Goal: Task Accomplishment & Management: Complete application form

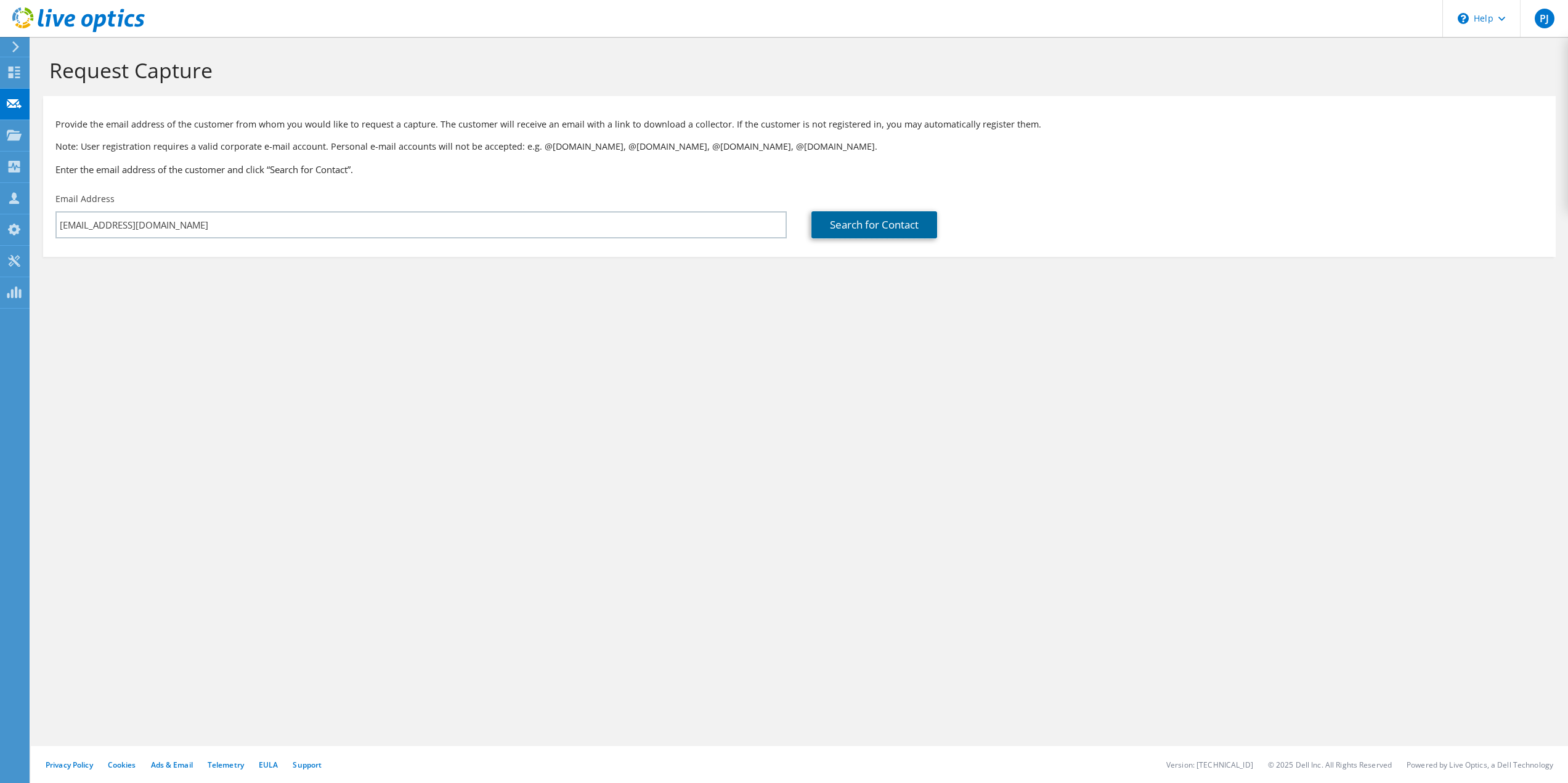
click at [850, 223] on link "Search for Contact" at bounding box center [874, 225] width 126 height 28
click at [281, 219] on input "[EMAIL_ADDRESS][DOMAIN_NAME]" at bounding box center [421, 225] width 732 height 28
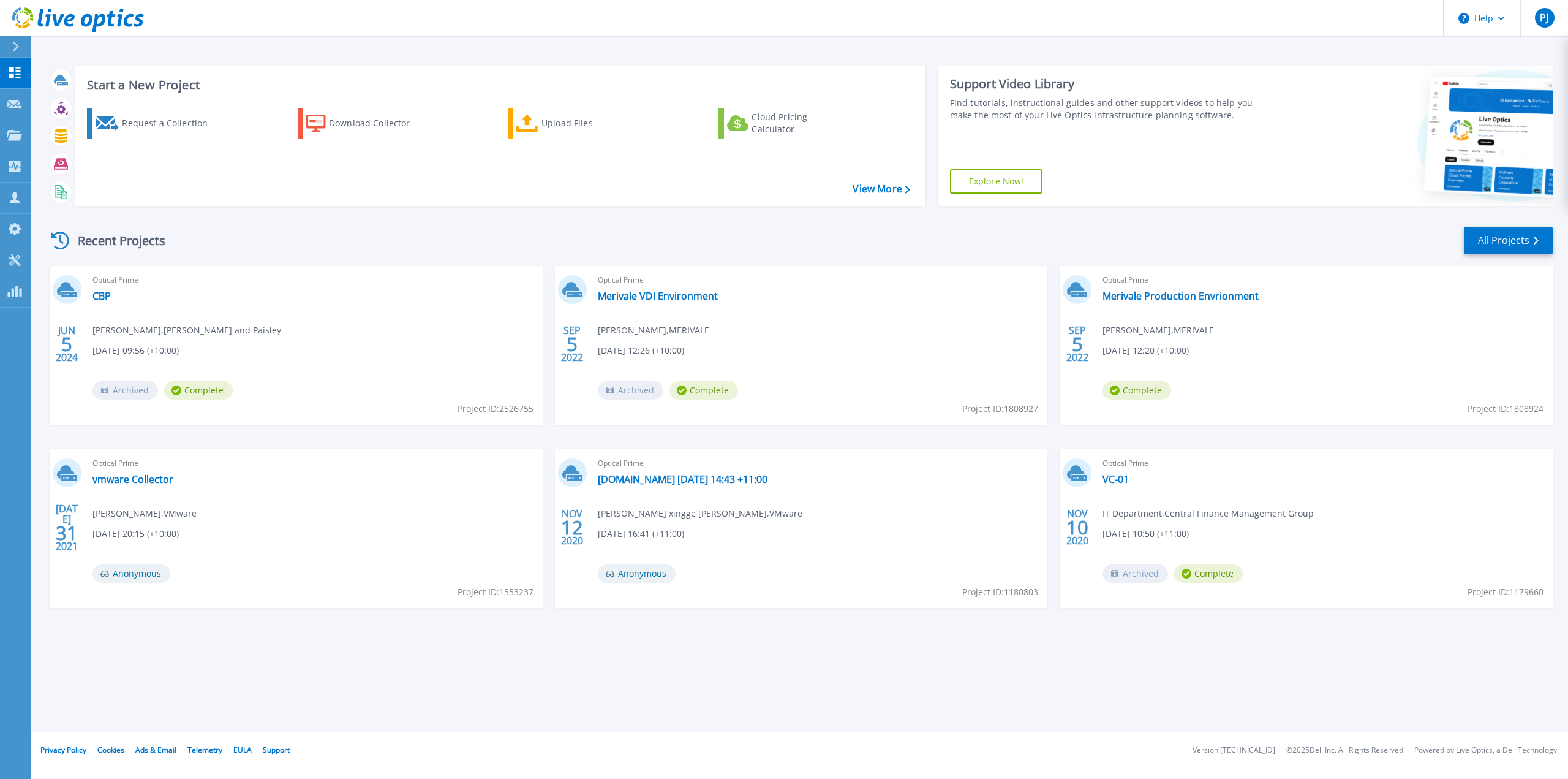
click at [150, 123] on div "Request a Collection" at bounding box center [171, 123] width 98 height 25
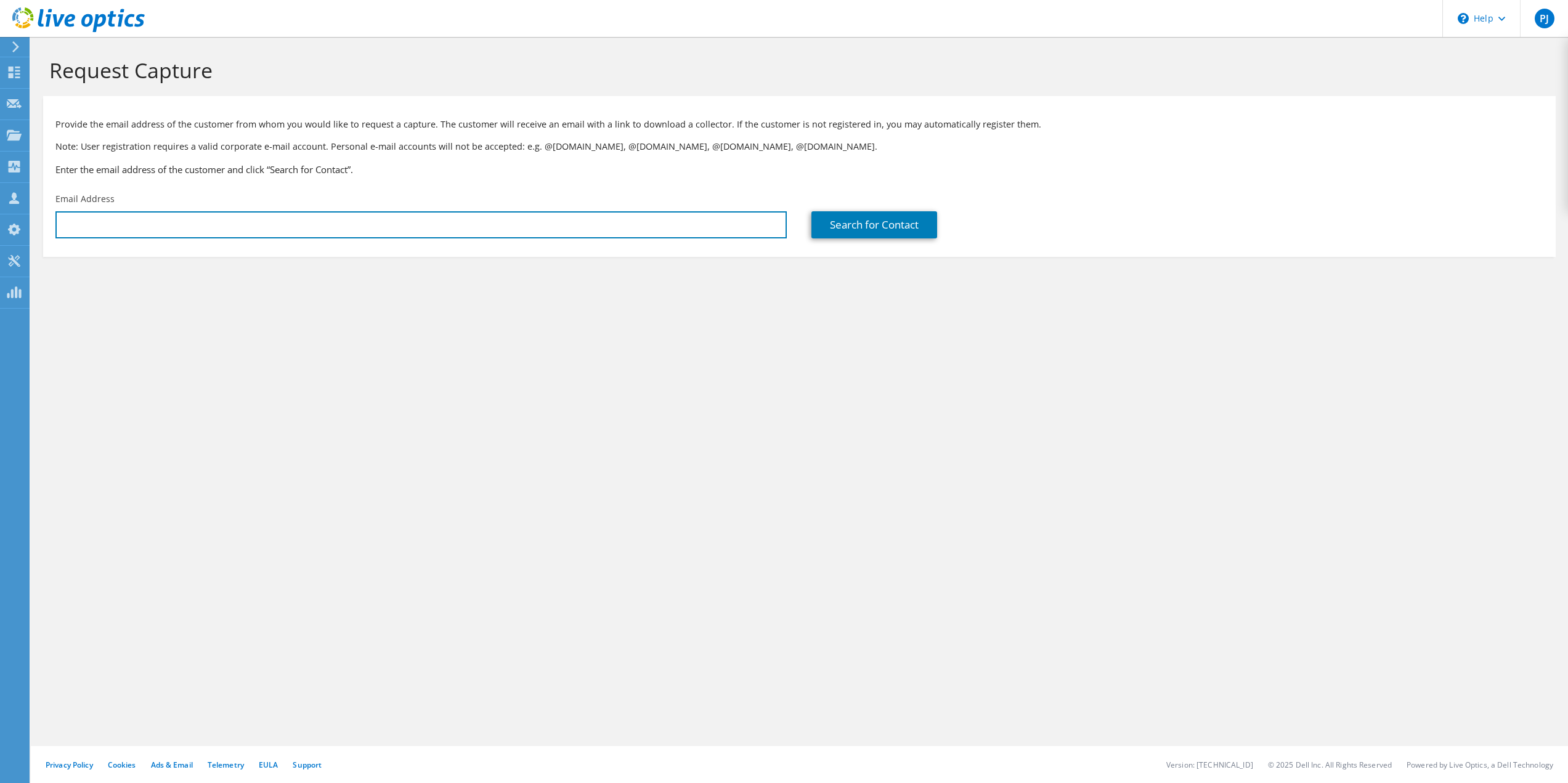
click at [199, 221] on input "text" at bounding box center [421, 225] width 732 height 28
paste input "X550-T2"
drag, startPoint x: 191, startPoint y: 241, endPoint x: 9, endPoint y: 229, distance: 182.4
click at [9, 229] on div "PJ Channel Partner [PERSON_NAME] [EMAIL_ADDRESS][PERSON_NAME][DOMAIN_NAME] Focu…" at bounding box center [784, 392] width 1568 height 783
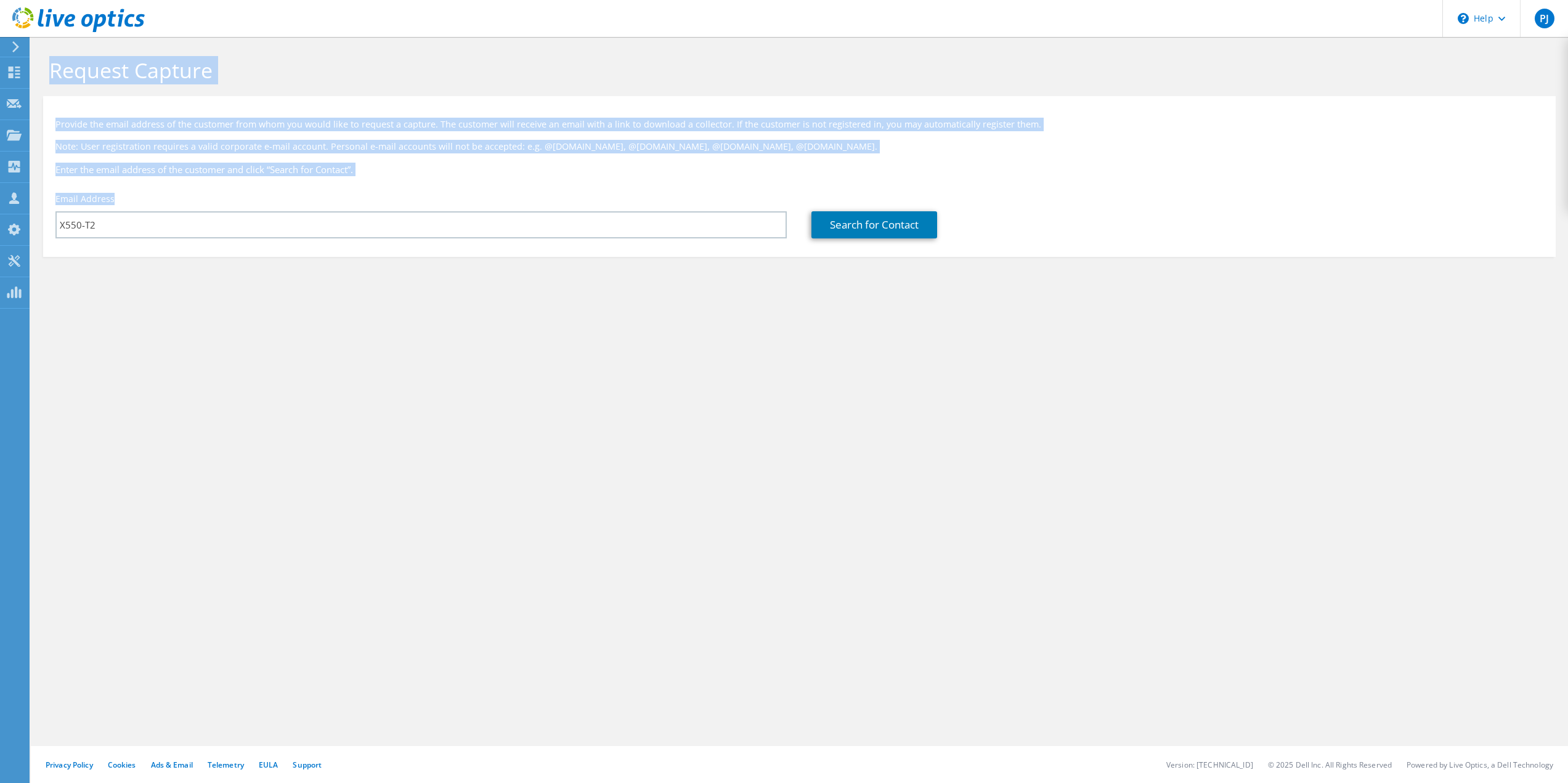
click at [847, 339] on div "Request Capture Provide the email address of the customer from whom you would l…" at bounding box center [800, 410] width 1537 height 746
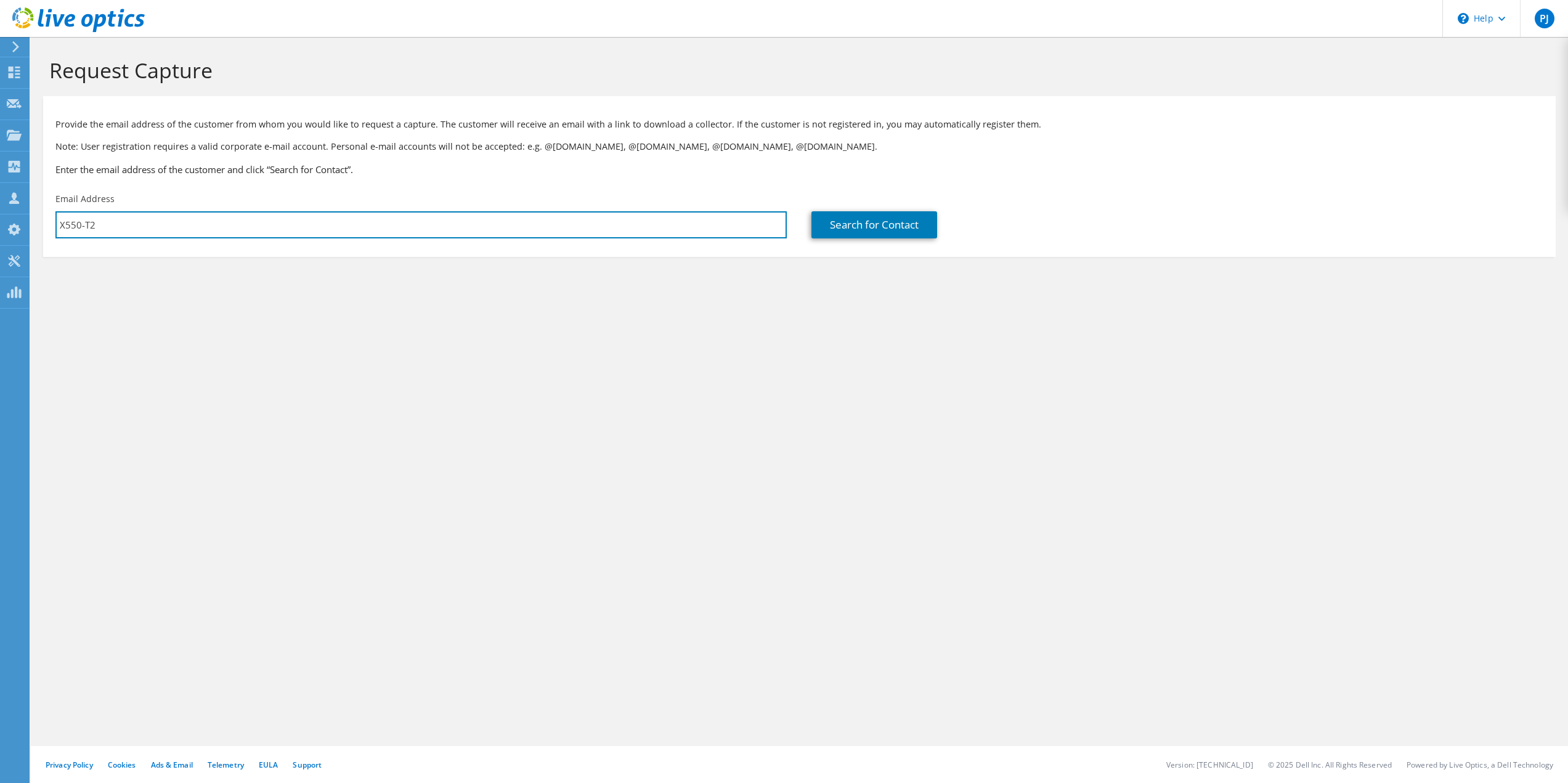
drag, startPoint x: 127, startPoint y: 226, endPoint x: 6, endPoint y: 223, distance: 121.0
click at [7, 223] on div "PJ Channel Partner [PERSON_NAME] [EMAIL_ADDRESS][PERSON_NAME][DOMAIN_NAME] Focu…" at bounding box center [784, 392] width 1568 height 783
drag, startPoint x: 99, startPoint y: 226, endPoint x: 51, endPoint y: 225, distance: 48.0
click at [51, 225] on div "Email Address X550-T2" at bounding box center [421, 215] width 756 height 58
paste input "[EMAIL_ADDRESS][DOMAIN_NAME]"
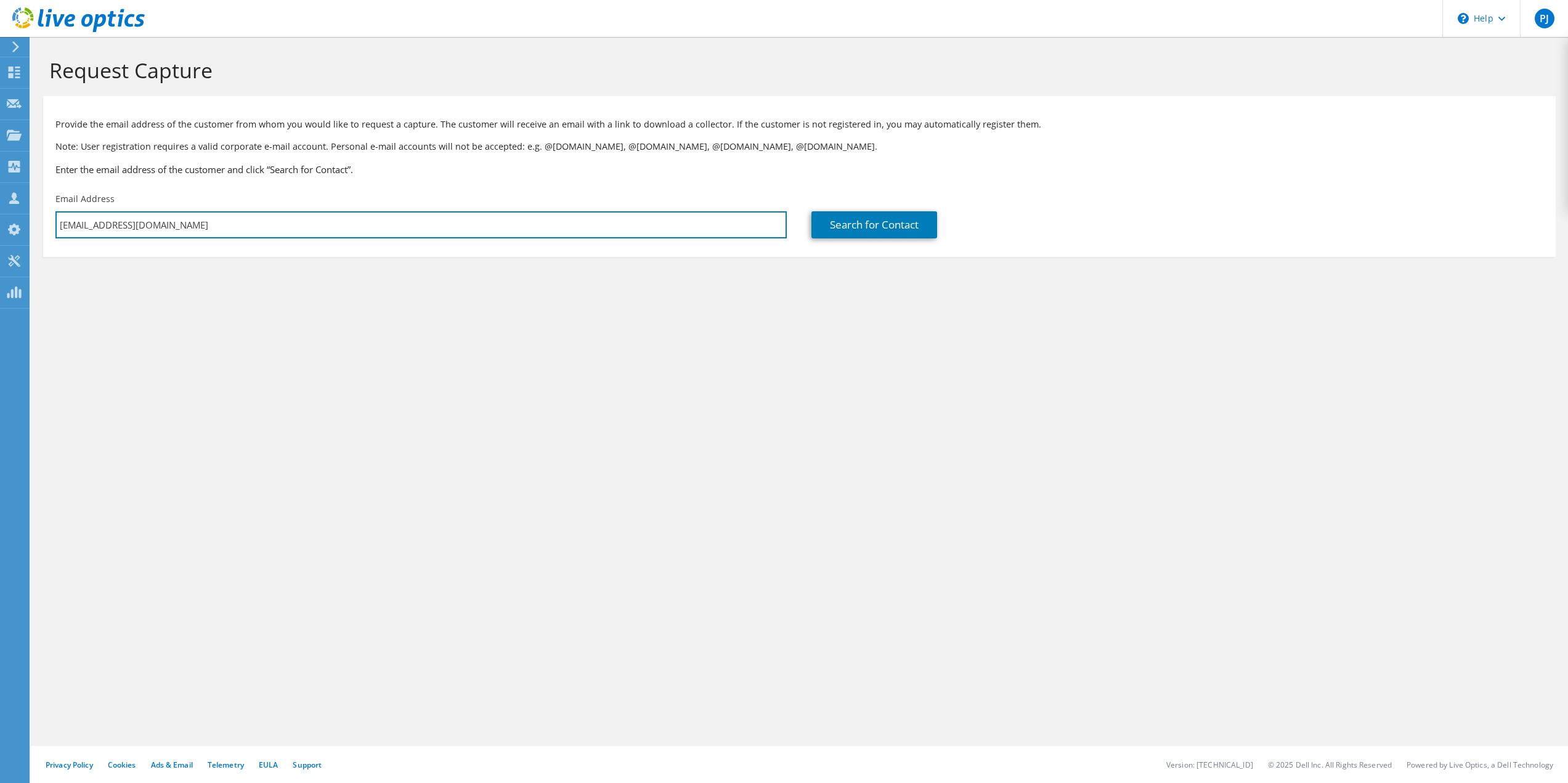
type input "[EMAIL_ADDRESS][DOMAIN_NAME]"
click at [884, 230] on link "Search for Contact" at bounding box center [874, 225] width 126 height 28
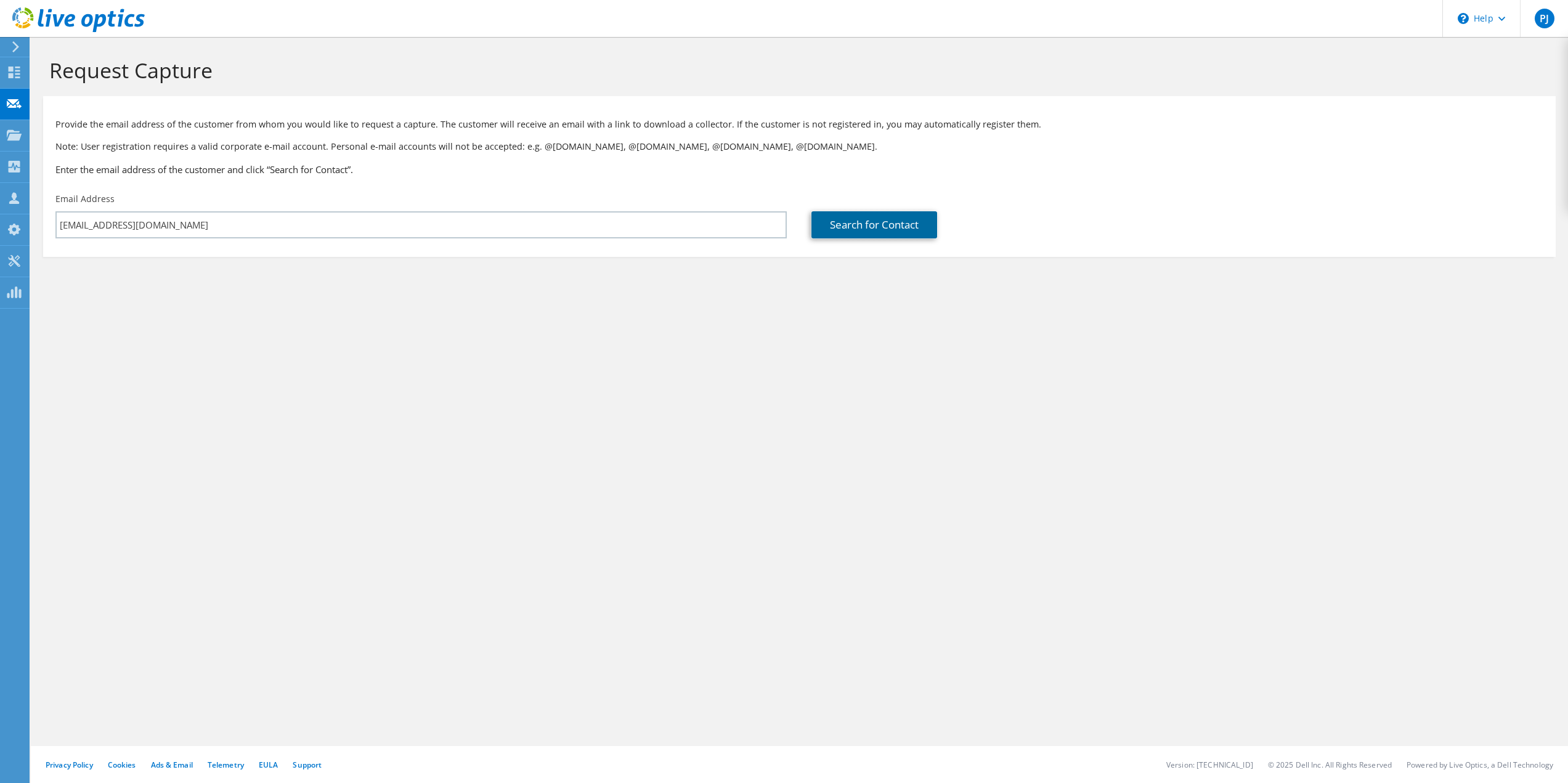
click at [884, 219] on link "Search for Contact" at bounding box center [874, 225] width 126 height 28
type input "Wedderburn Scales"
type input "Paul"
type input "Yang"
type input "[GEOGRAPHIC_DATA]"
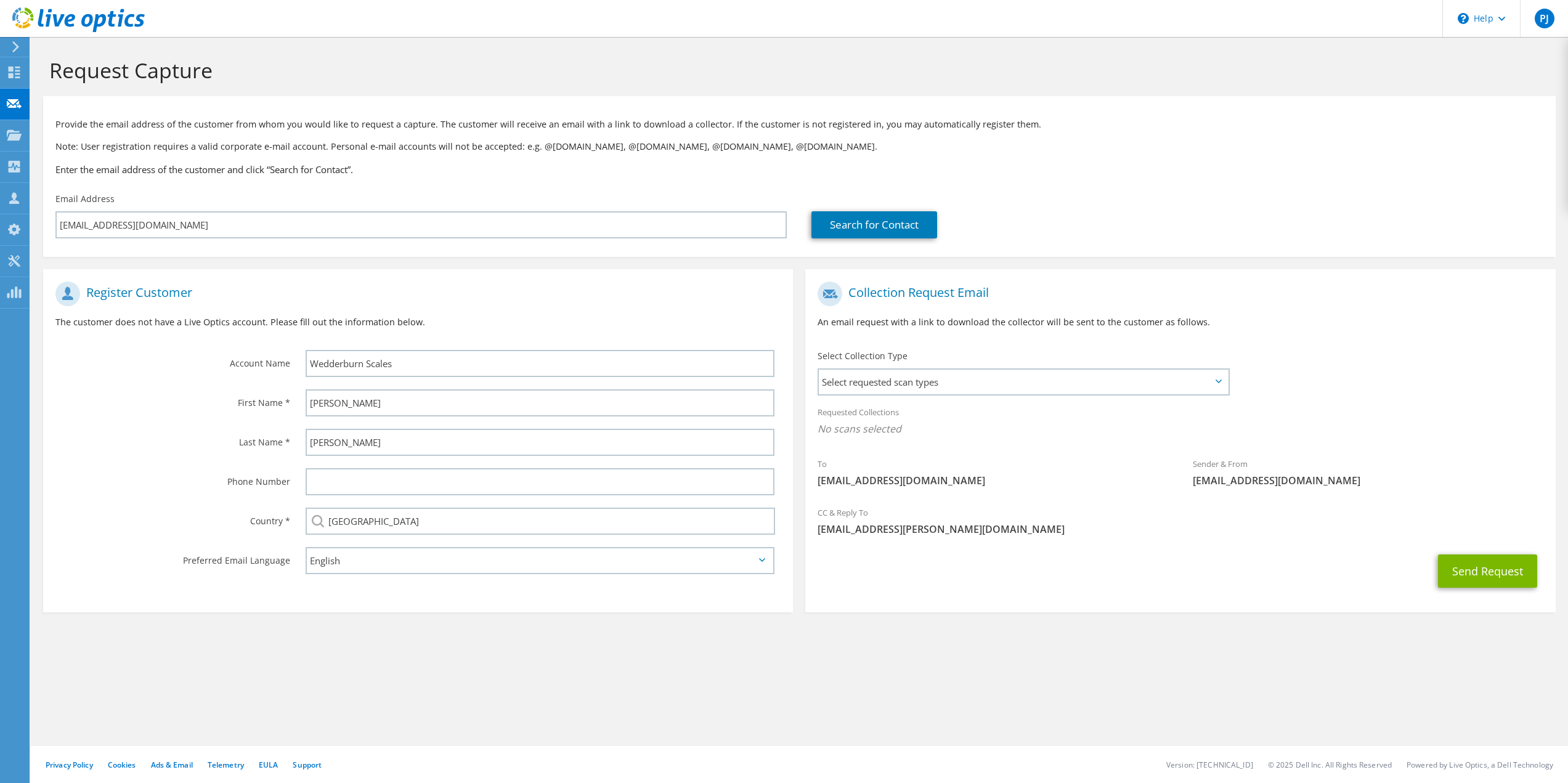
click at [954, 386] on span "Select requested scan types" at bounding box center [1022, 381] width 408 height 25
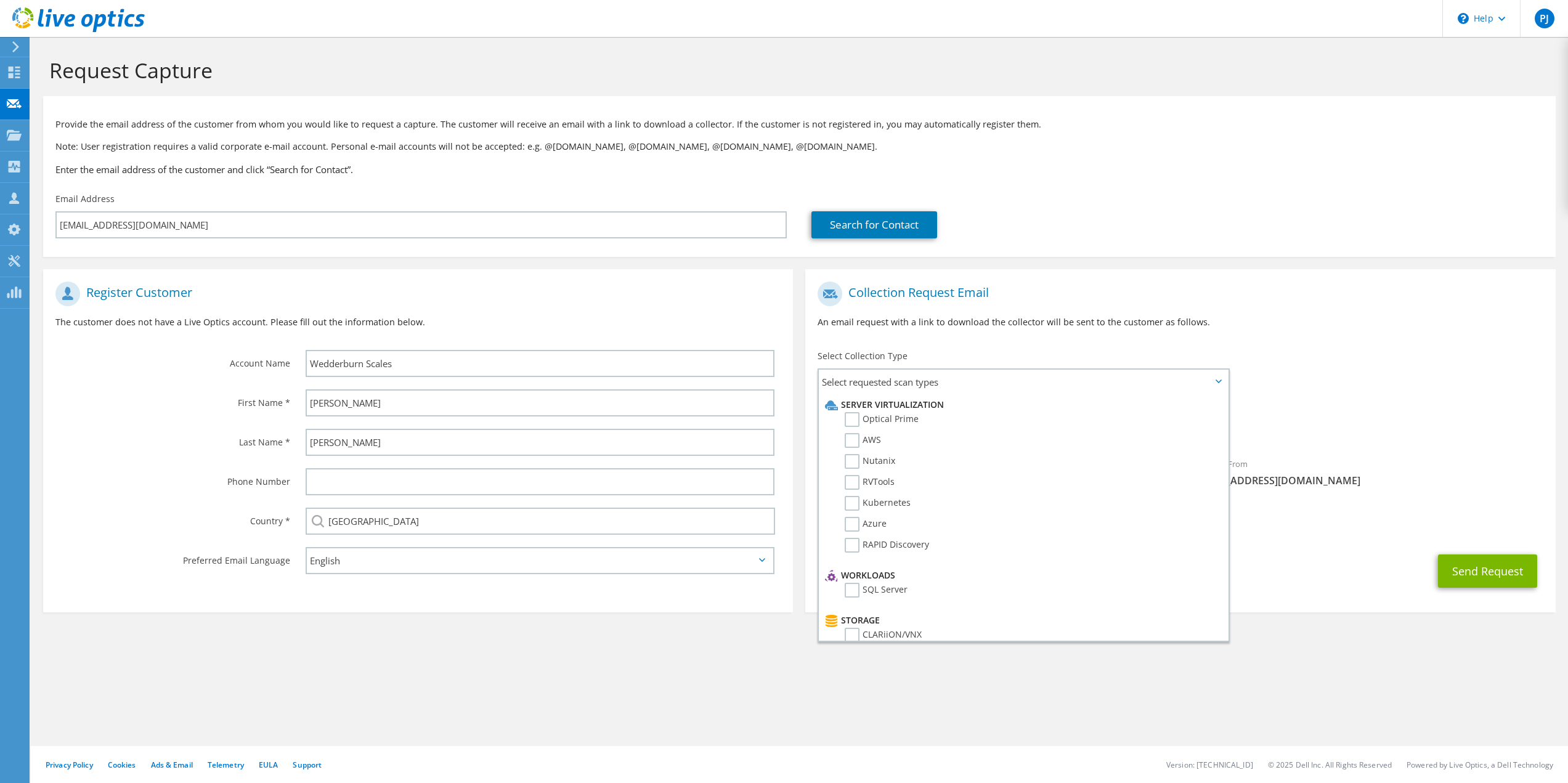
click at [893, 418] on label "Optical Prime" at bounding box center [881, 420] width 74 height 15
click at [0, 0] on input "Optical Prime" at bounding box center [0, 0] width 0 height 0
click at [889, 498] on label "PowerStore" at bounding box center [877, 492] width 65 height 15
click at [0, 0] on input "PowerStore" at bounding box center [0, 0] width 0 height 0
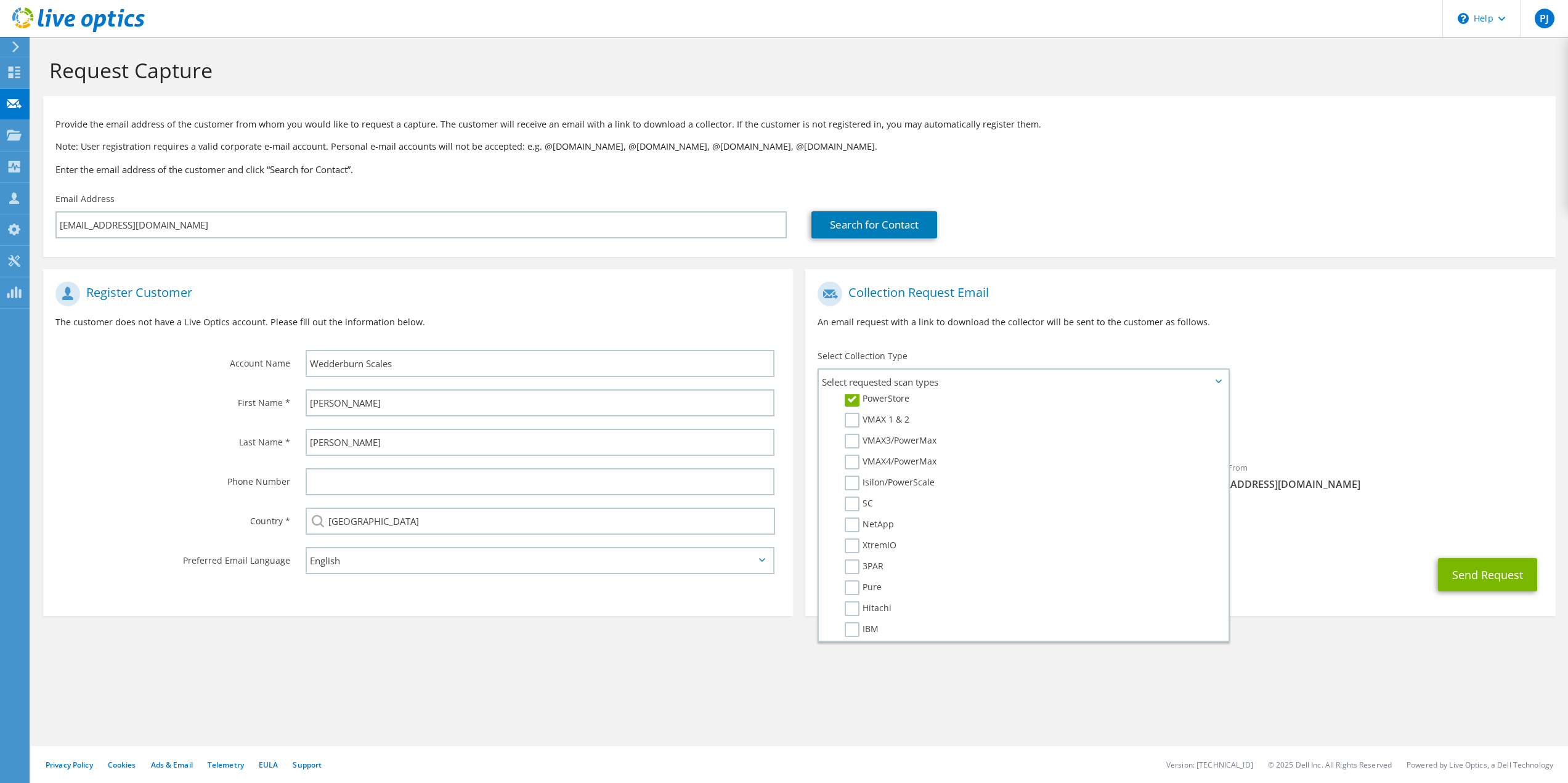
scroll to position [216, 0]
click at [882, 457] on label "PowerStore" at bounding box center [877, 461] width 65 height 15
click at [0, 0] on input "PowerStore" at bounding box center [0, 0] width 0 height 0
click at [848, 480] on label "RVTools" at bounding box center [869, 482] width 50 height 15
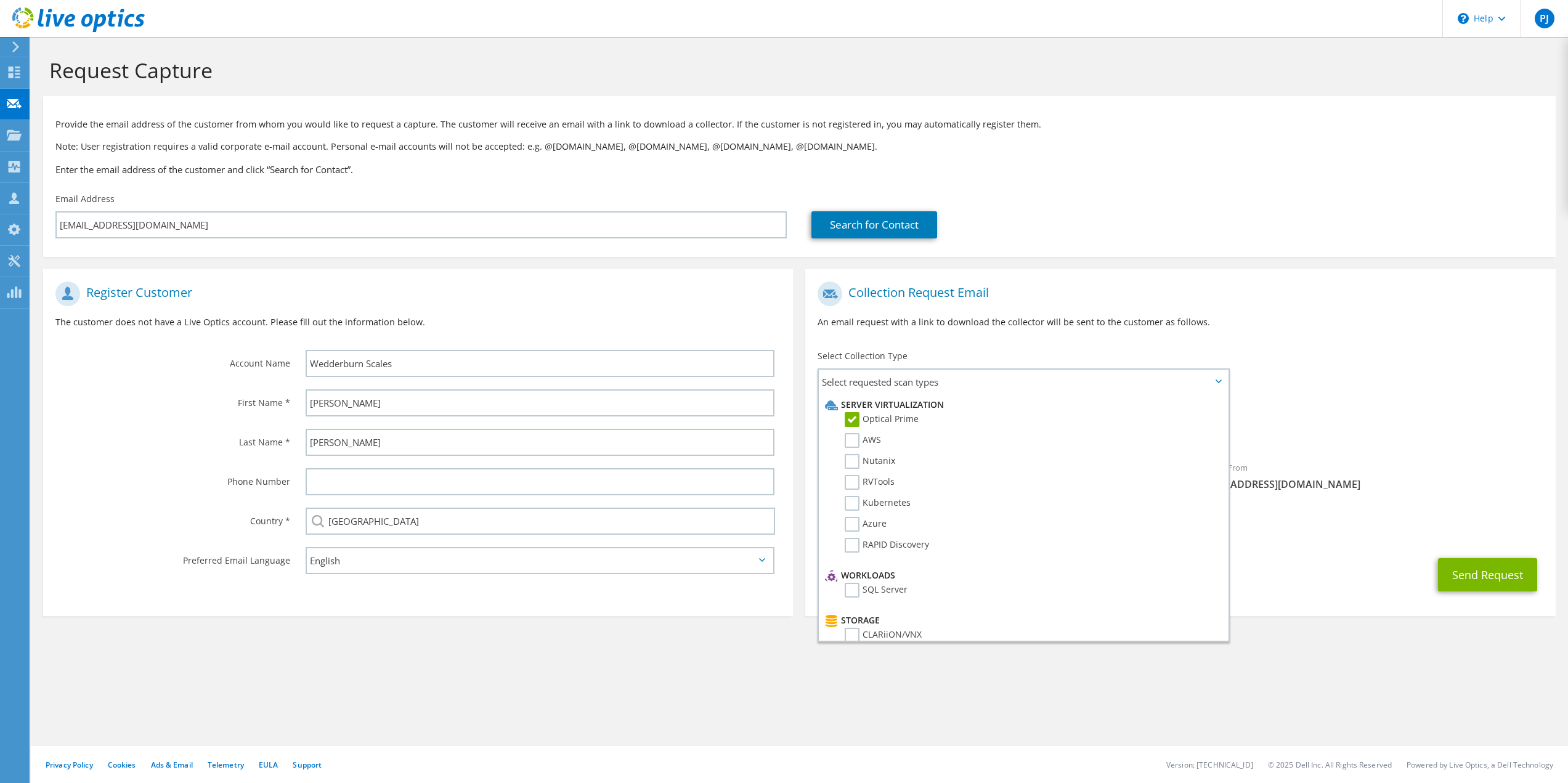
click at [0, 0] on input "RVTools" at bounding box center [0, 0] width 0 height 0
click at [1472, 516] on div "CC & Reply To phil.jones@fgtech.com.au" at bounding box center [1180, 524] width 750 height 42
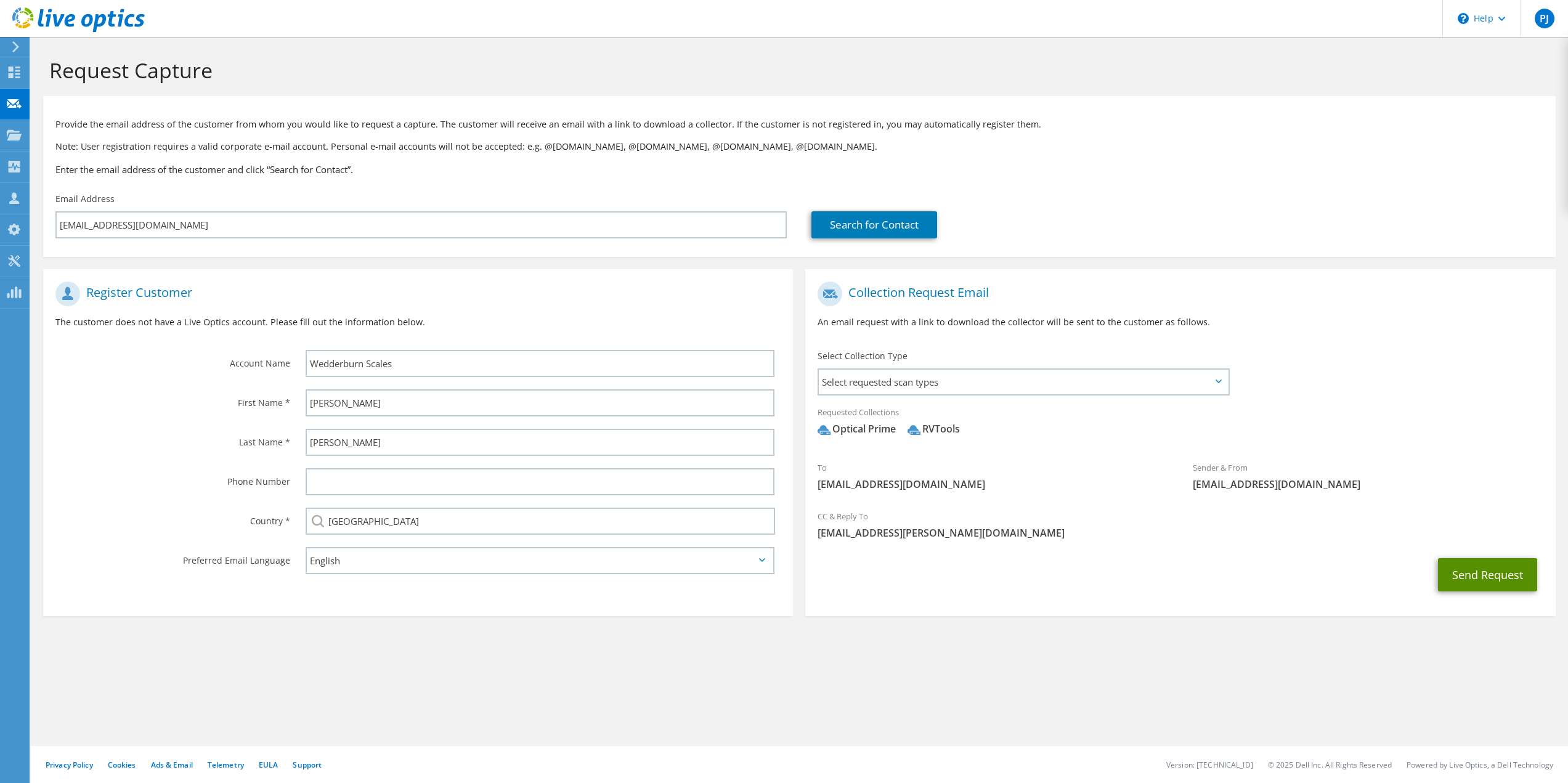
click at [1474, 564] on button "Send Request" at bounding box center [1487, 575] width 99 height 33
